Goal: Transaction & Acquisition: Subscribe to service/newsletter

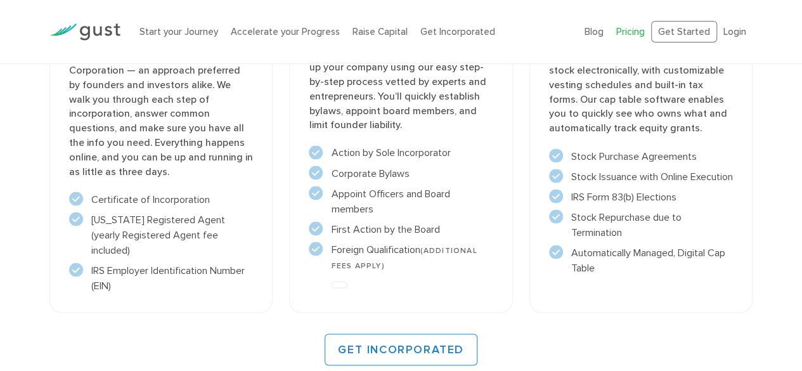
scroll to position [1045, 0]
click at [381, 25] on li "Raise Capital" at bounding box center [379, 32] width 55 height 15
click at [375, 34] on link "Raise Capital" at bounding box center [379, 31] width 55 height 11
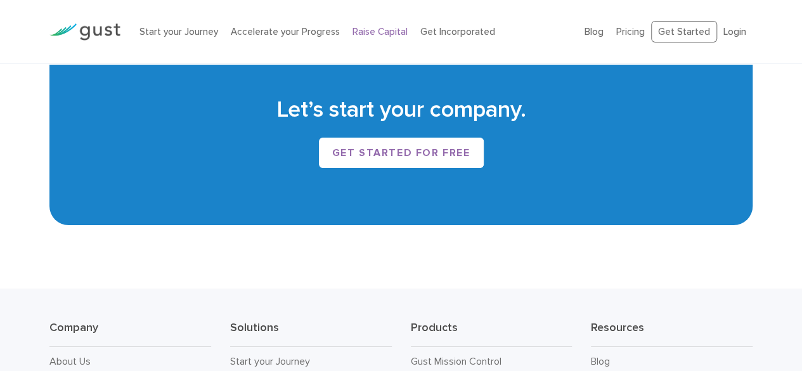
scroll to position [2177, 0]
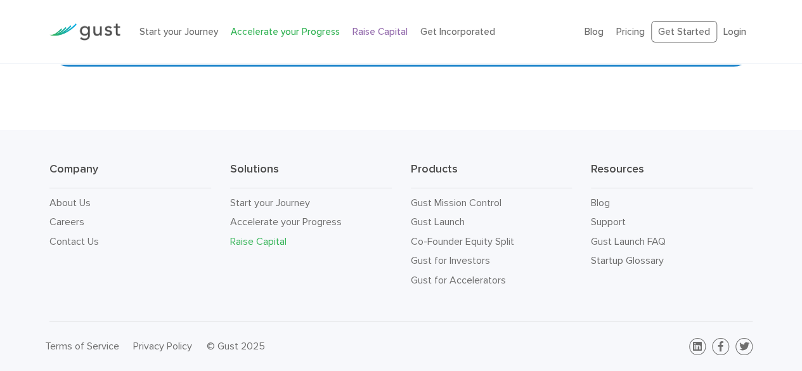
click at [259, 34] on link "Accelerate your Progress" at bounding box center [285, 31] width 109 height 11
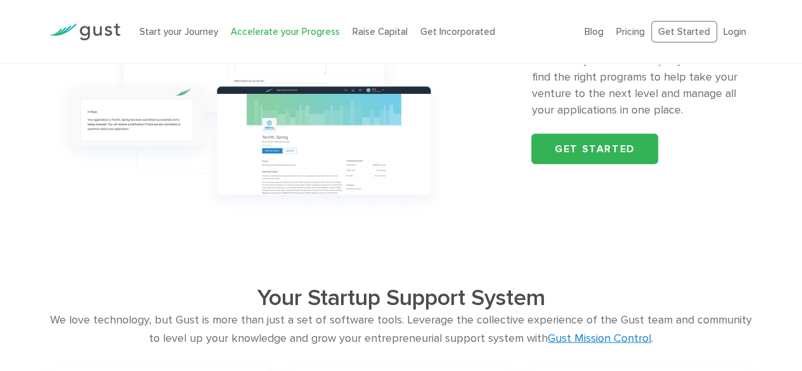
scroll to position [1382, 0]
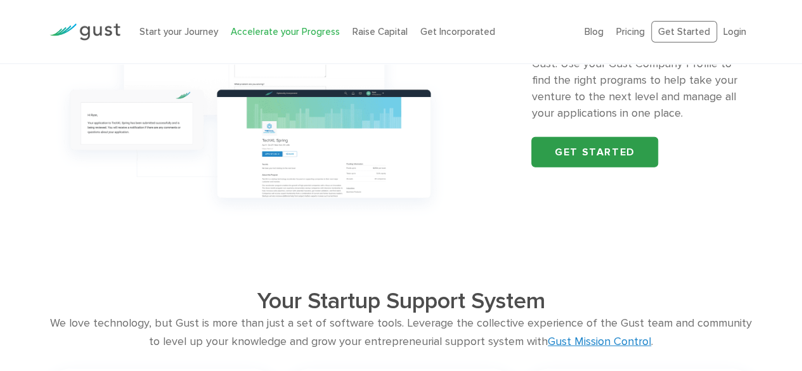
click at [609, 152] on link "Get started" at bounding box center [594, 152] width 127 height 30
